Goal: Navigation & Orientation: Understand site structure

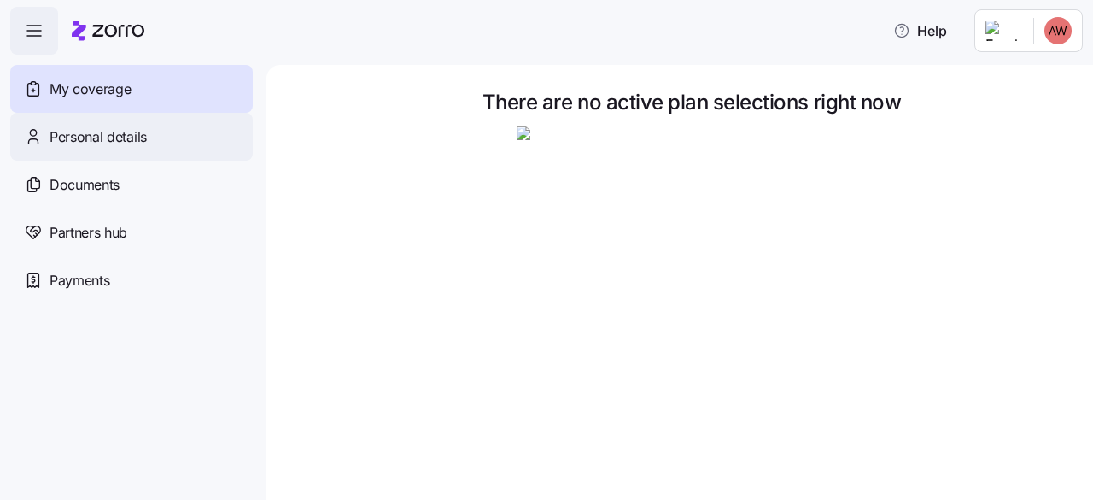
click at [91, 137] on span "Personal details" at bounding box center [98, 136] width 97 height 21
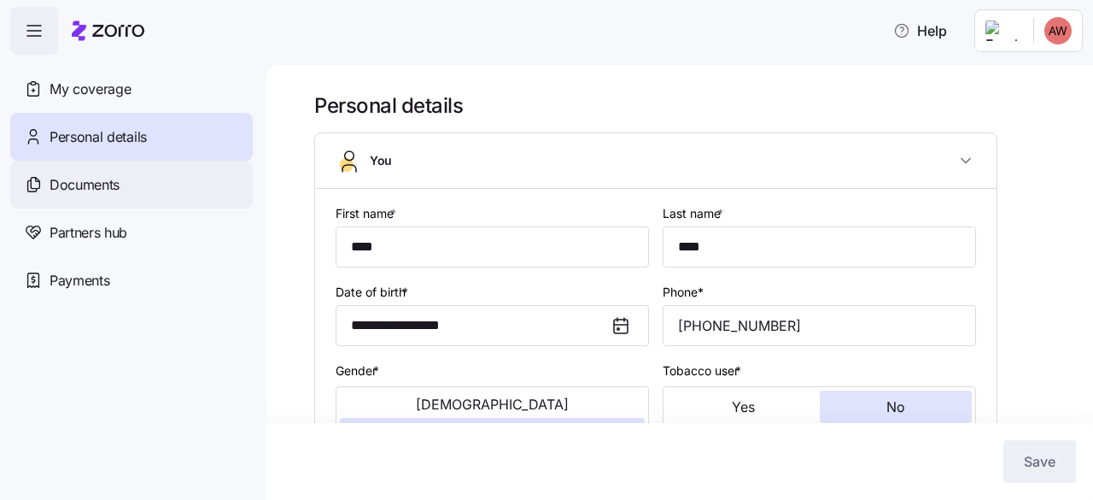
click at [124, 188] on div "Documents" at bounding box center [131, 185] width 243 height 48
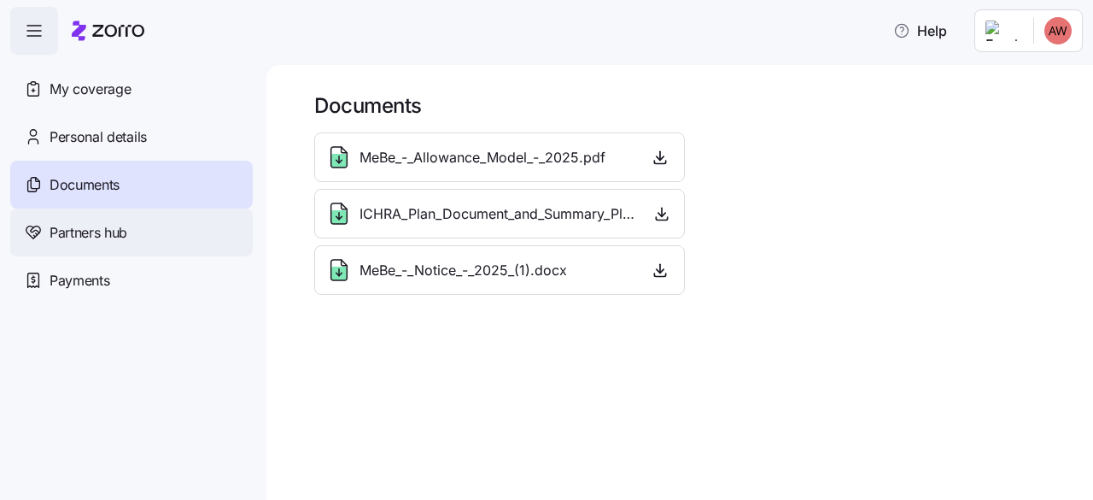
click at [75, 233] on span "Partners hub" at bounding box center [89, 232] width 78 height 21
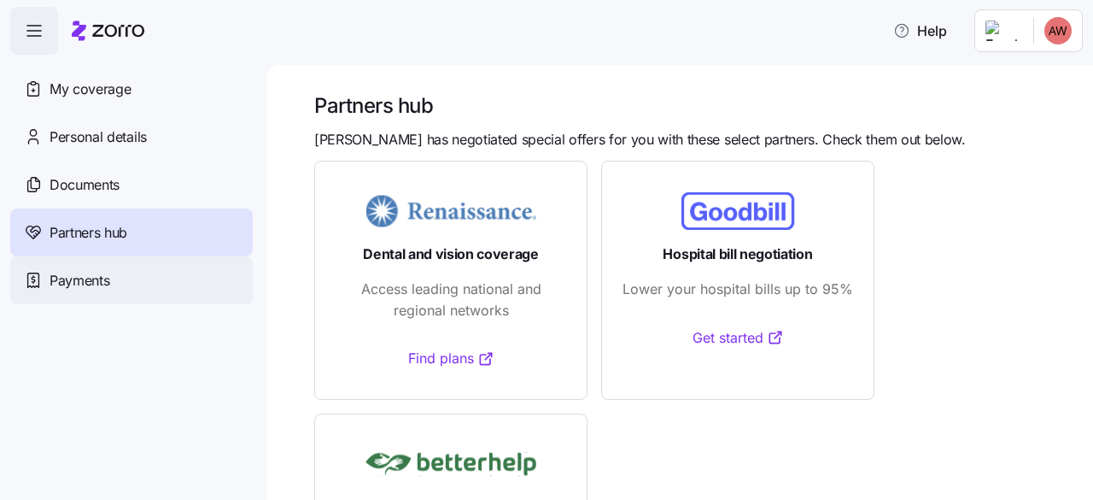
click at [85, 289] on span "Payments" at bounding box center [80, 280] width 60 height 21
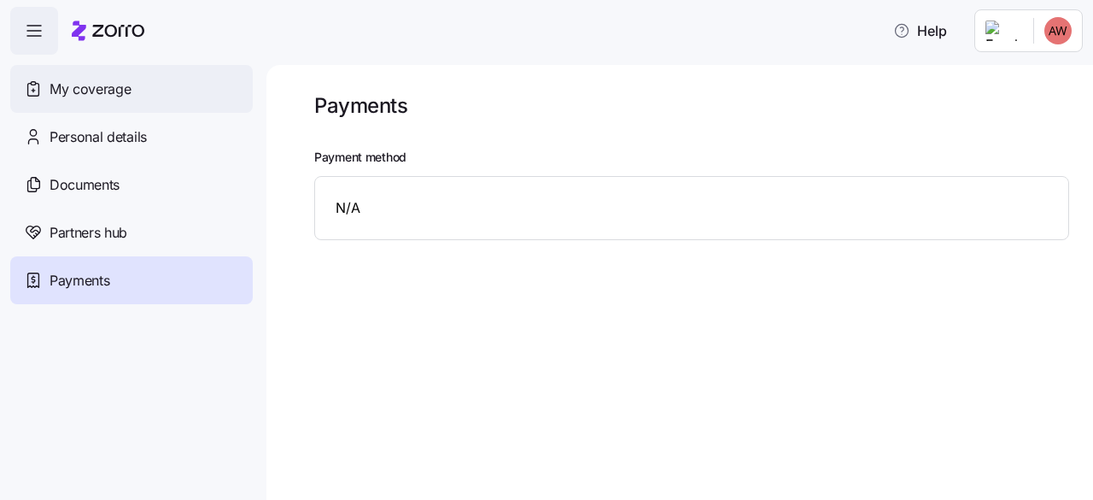
click at [79, 88] on span "My coverage" at bounding box center [90, 89] width 81 height 21
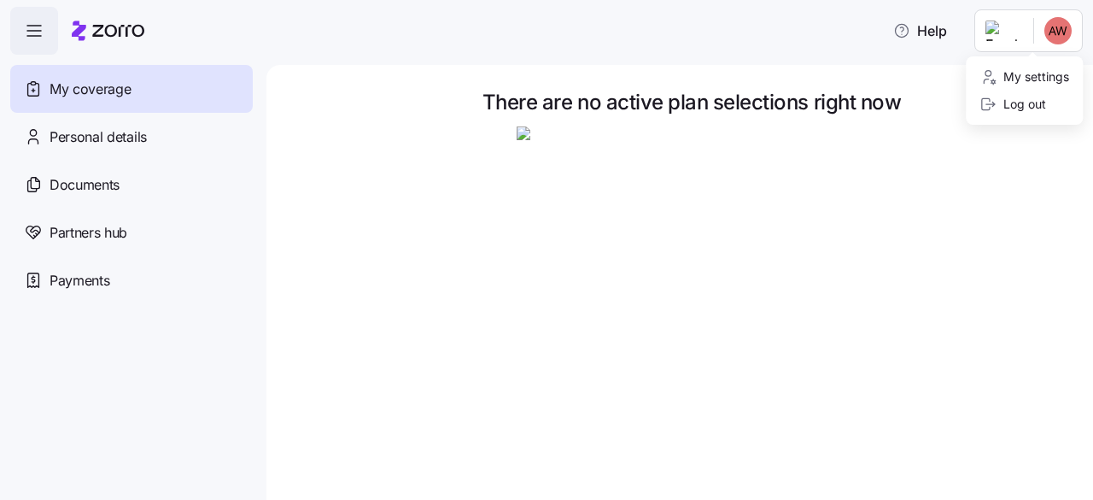
click at [1059, 32] on html "Help My coverage Personal details Documents Partners hub Payments There are no …" at bounding box center [546, 244] width 1093 height 489
click at [1026, 102] on div "Log out" at bounding box center [1012, 104] width 67 height 19
